Goal: Information Seeking & Learning: Learn about a topic

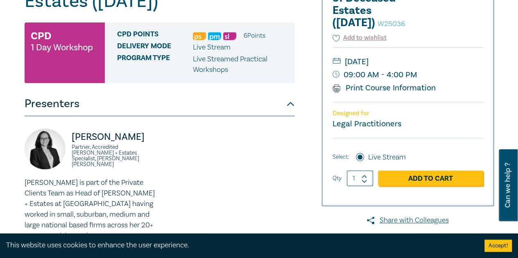
scroll to position [273, 0]
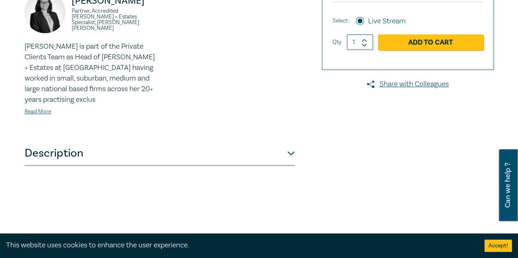
click at [222, 154] on button "Description" at bounding box center [160, 153] width 270 height 25
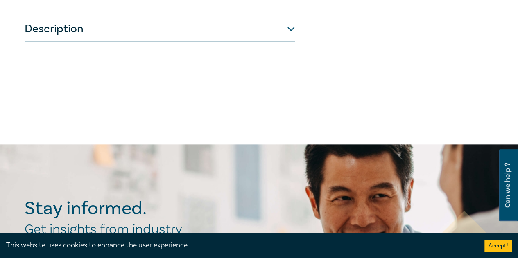
scroll to position [273, 0]
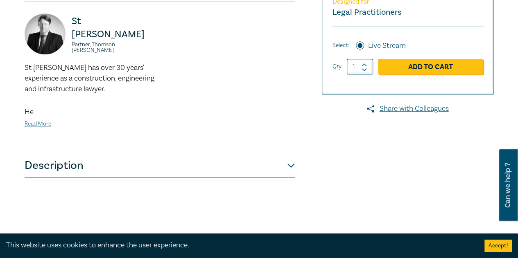
click at [131, 165] on button "Description" at bounding box center [160, 166] width 270 height 25
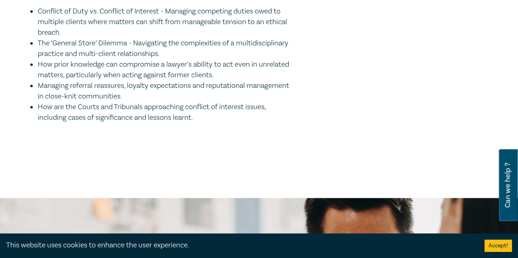
scroll to position [136, 0]
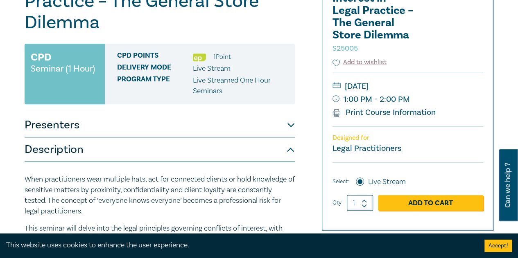
click at [169, 125] on button "Presenters" at bounding box center [160, 125] width 270 height 25
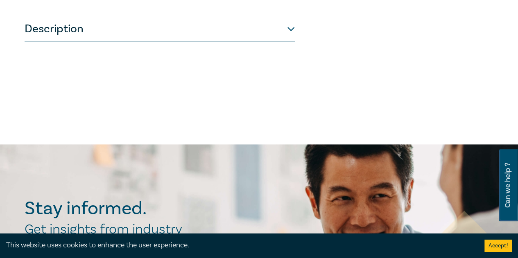
scroll to position [273, 0]
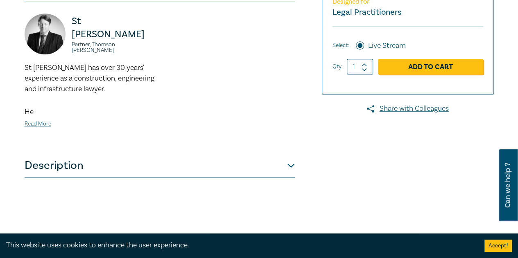
click at [99, 172] on button "Description" at bounding box center [160, 166] width 270 height 25
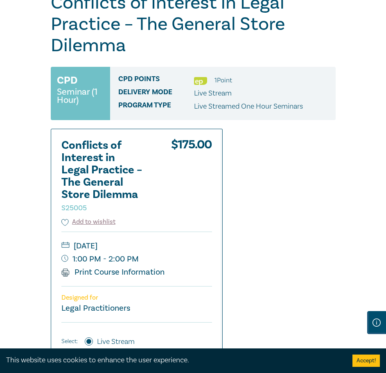
scroll to position [136, 0]
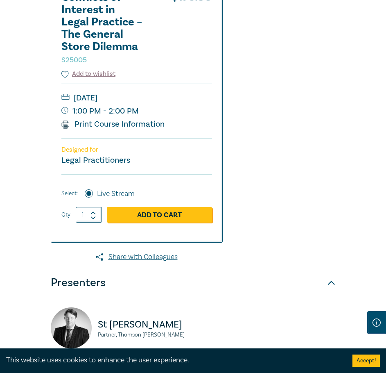
scroll to position [273, 0]
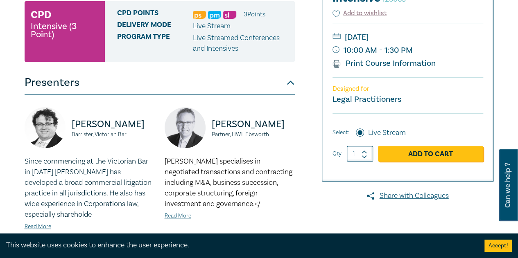
scroll to position [273, 0]
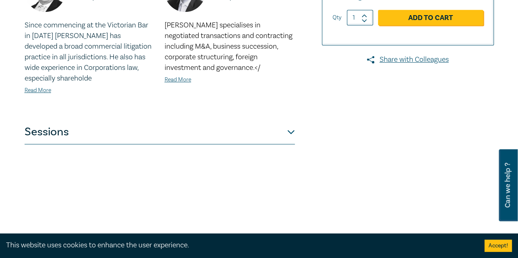
click at [94, 132] on button "Sessions" at bounding box center [160, 132] width 270 height 25
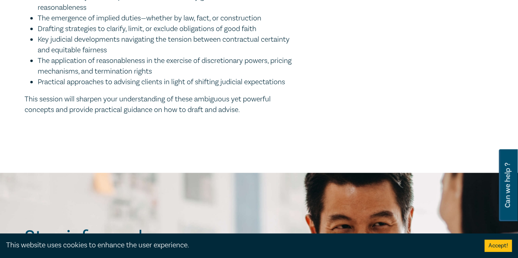
scroll to position [819, 0]
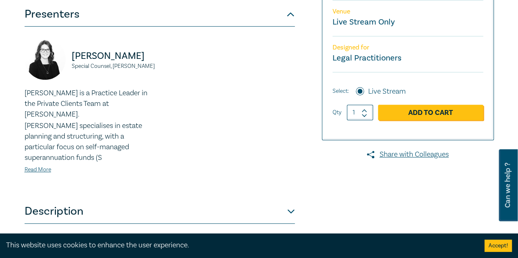
scroll to position [273, 0]
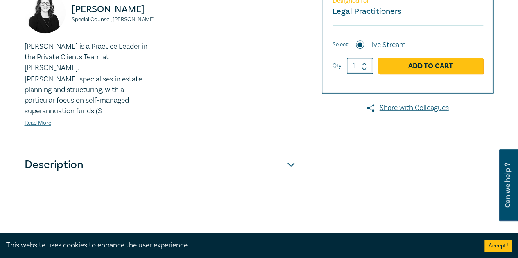
click at [117, 154] on button "Description" at bounding box center [160, 165] width 270 height 25
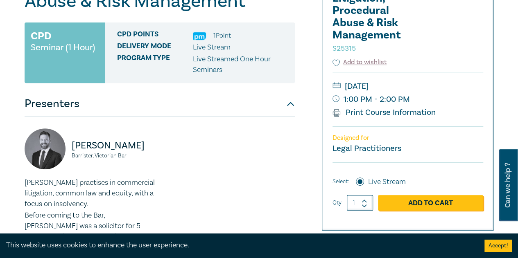
scroll to position [273, 0]
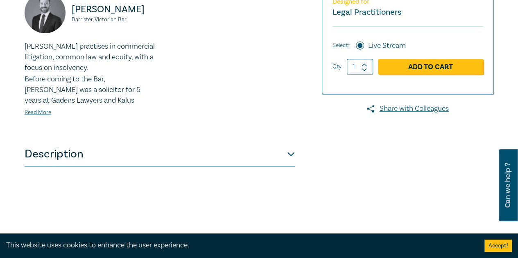
click at [80, 159] on button "Description" at bounding box center [160, 154] width 270 height 25
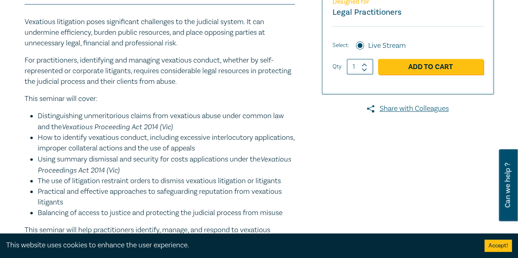
scroll to position [410, 0]
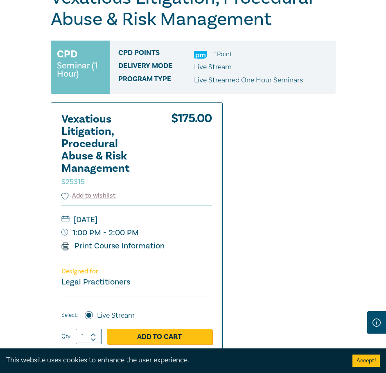
scroll to position [136, 0]
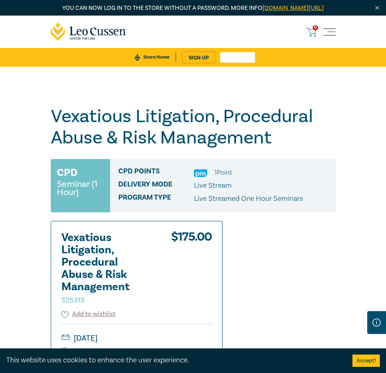
scroll to position [136, 0]
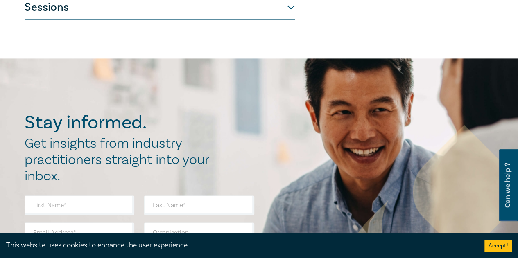
scroll to position [410, 0]
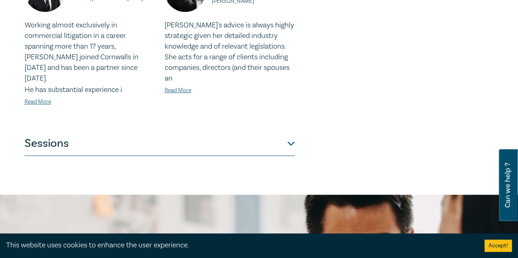
click at [154, 131] on button "Sessions" at bounding box center [160, 143] width 270 height 25
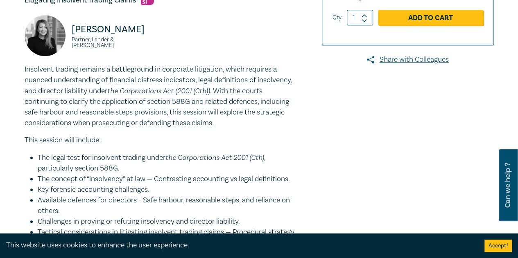
scroll to position [0, 0]
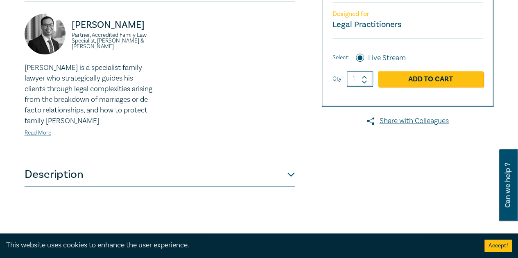
scroll to position [410, 0]
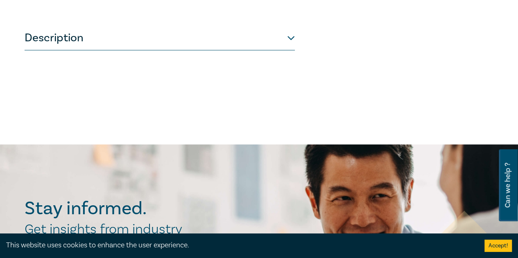
click at [110, 40] on button "Description" at bounding box center [160, 38] width 270 height 25
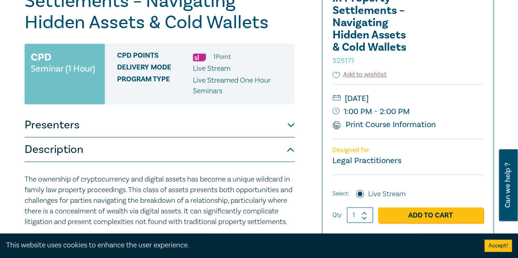
scroll to position [273, 0]
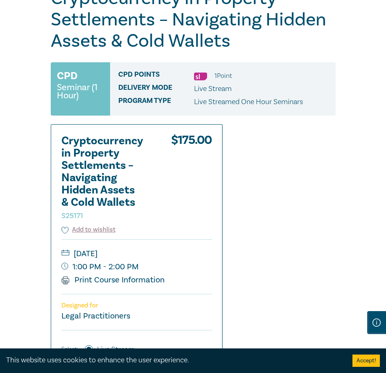
scroll to position [136, 0]
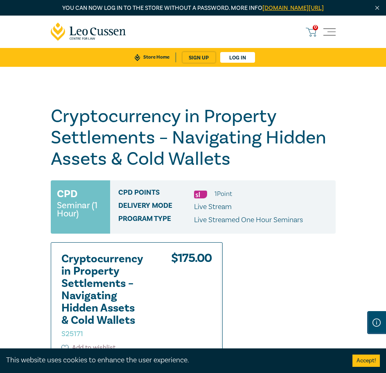
scroll to position [136, 0]
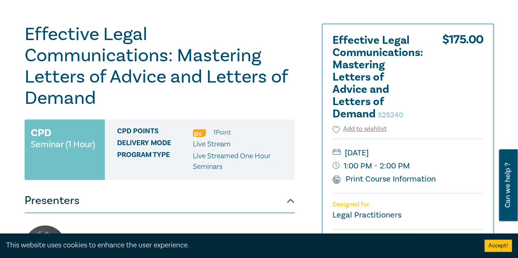
scroll to position [136, 0]
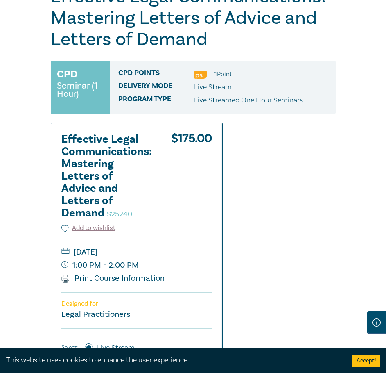
scroll to position [136, 0]
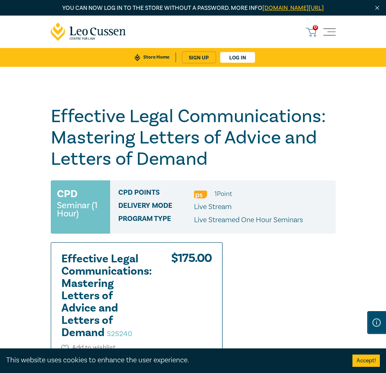
scroll to position [273, 0]
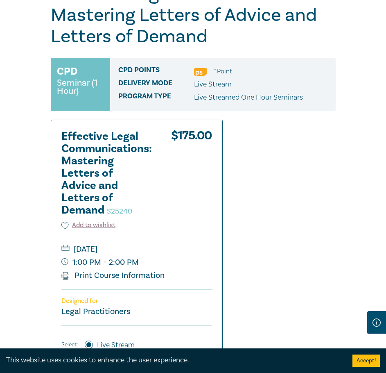
scroll to position [136, 0]
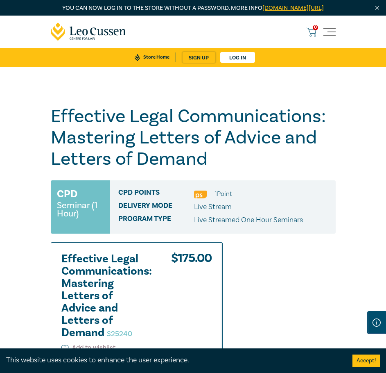
scroll to position [273, 0]
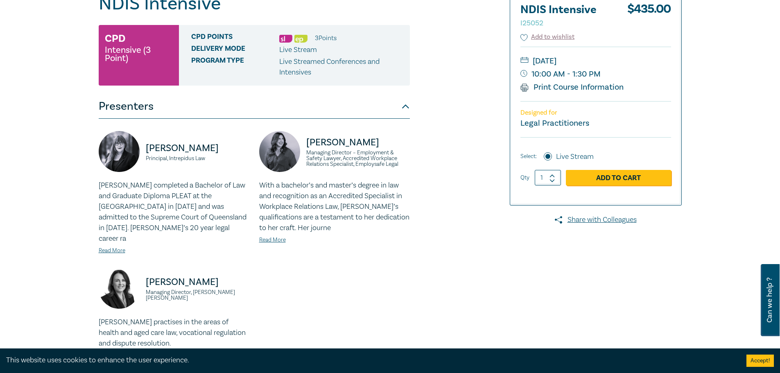
scroll to position [136, 0]
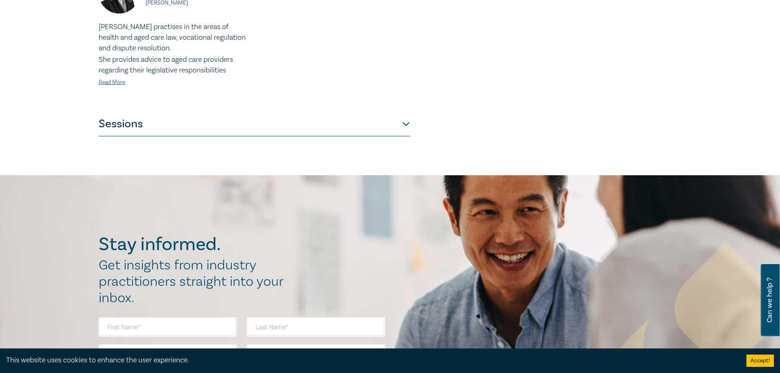
click at [199, 112] on button "Sessions" at bounding box center [254, 124] width 311 height 25
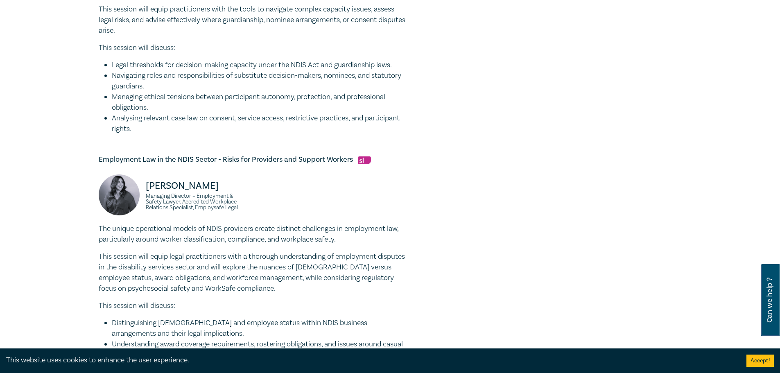
scroll to position [816, 0]
